Goal: Information Seeking & Learning: Find specific fact

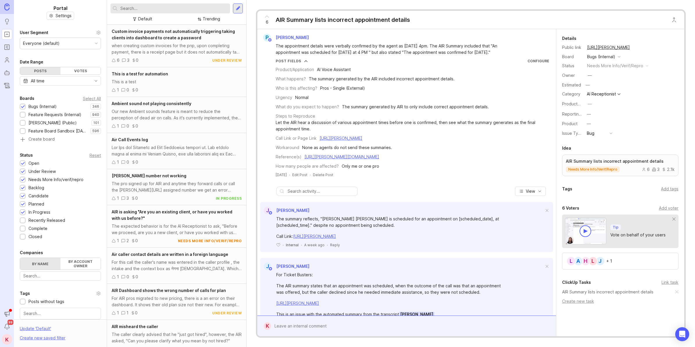
click at [176, 8] on input "text" at bounding box center [173, 8] width 107 height 6
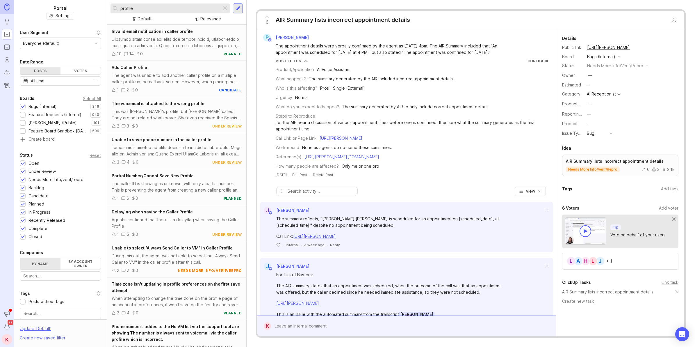
click at [176, 8] on input "profile" at bounding box center [169, 8] width 99 height 6
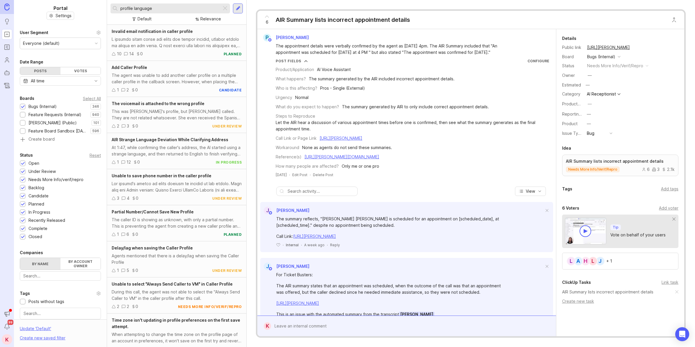
click at [175, 5] on input "profile language" at bounding box center [169, 8] width 99 height 6
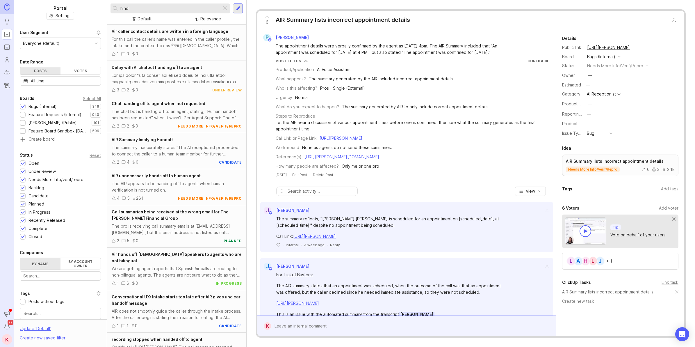
type input "hindi"
click at [167, 32] on span "Air caller contact details are written in a foreign language" at bounding box center [170, 31] width 117 height 5
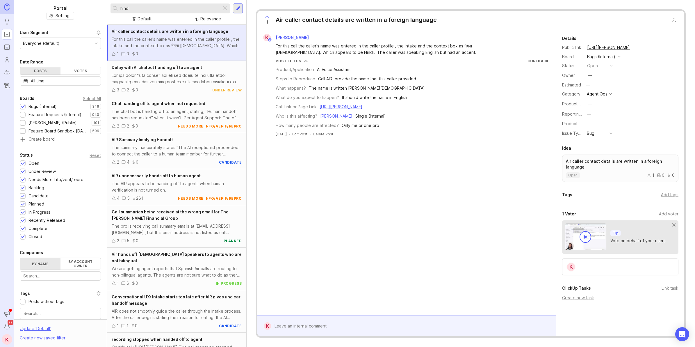
click at [362, 110] on div "[URL][PERSON_NAME]" at bounding box center [341, 107] width 43 height 6
drag, startPoint x: 372, startPoint y: 110, endPoint x: 402, endPoint y: 106, distance: 29.9
click at [362, 106] on link "[URL][PERSON_NAME]" at bounding box center [341, 106] width 43 height 5
